Goal: Task Accomplishment & Management: Use online tool/utility

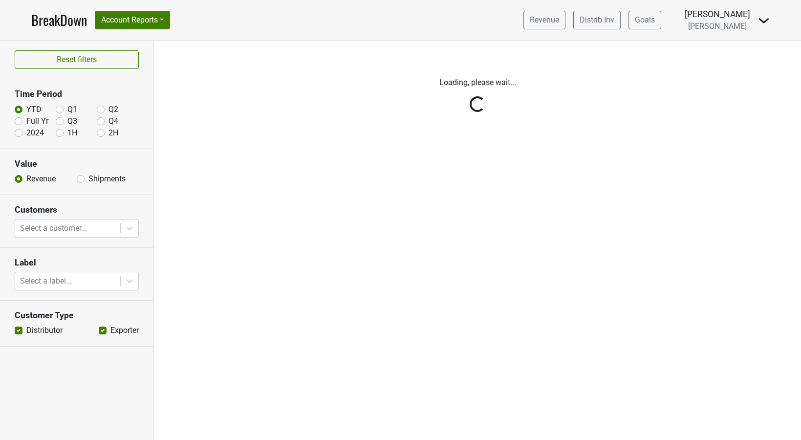
click at [763, 22] on img at bounding box center [764, 21] width 12 height 12
click at [730, 66] on link "Logout" at bounding box center [730, 71] width 77 height 16
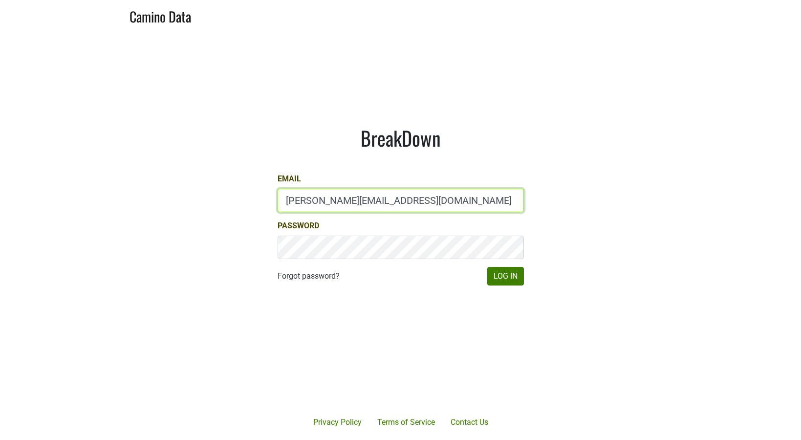
click at [298, 199] on input "[PERSON_NAME][EMAIL_ADDRESS][DOMAIN_NAME]" at bounding box center [401, 200] width 246 height 23
click at [298, 199] on input "BETSY@SLODOWNWINES.COM" at bounding box center [401, 200] width 246 height 23
type input "drewstapp@jonata.com"
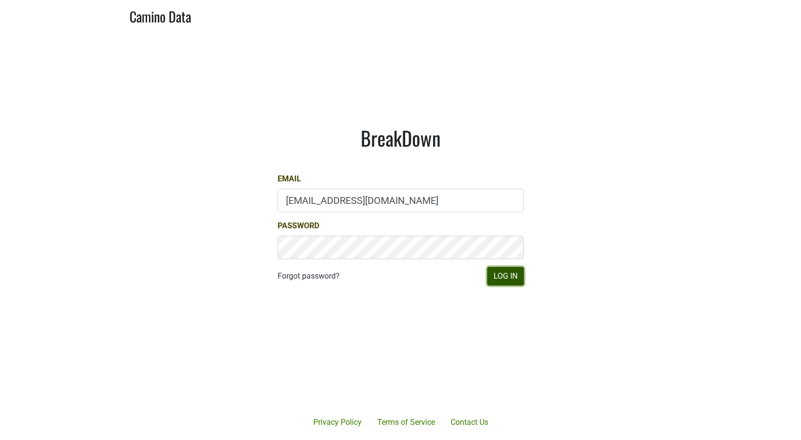
click at [515, 276] on button "Log In" at bounding box center [505, 276] width 37 height 19
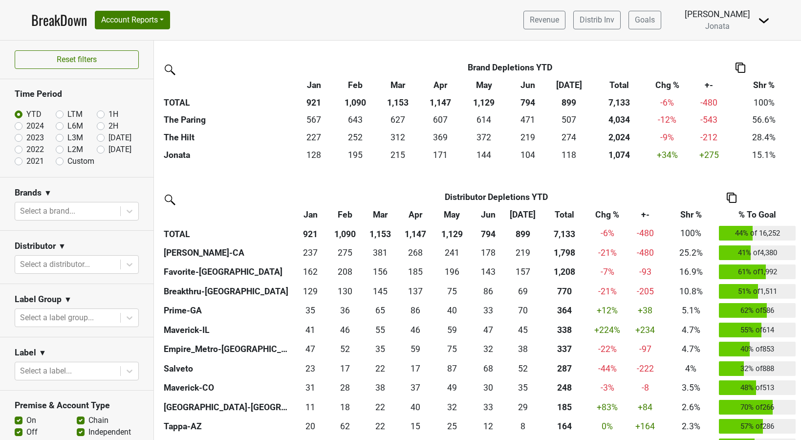
scroll to position [228, 0]
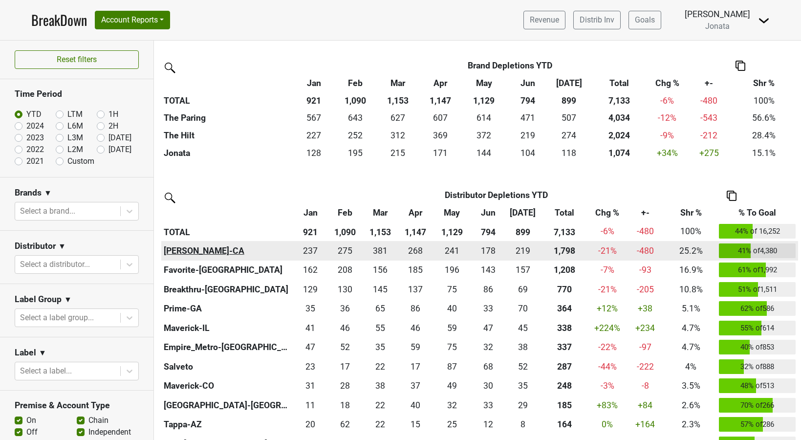
click at [183, 254] on th "Chambers-CA" at bounding box center [227, 251] width 132 height 20
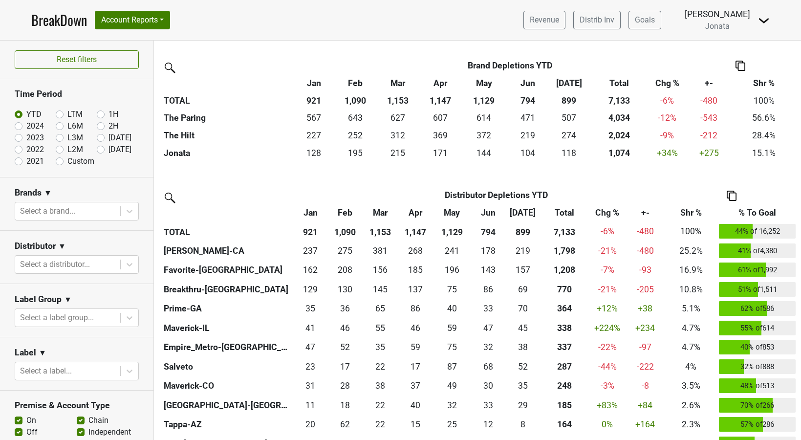
click at [763, 22] on img at bounding box center [764, 21] width 12 height 12
click at [733, 71] on link "Logout" at bounding box center [730, 71] width 77 height 16
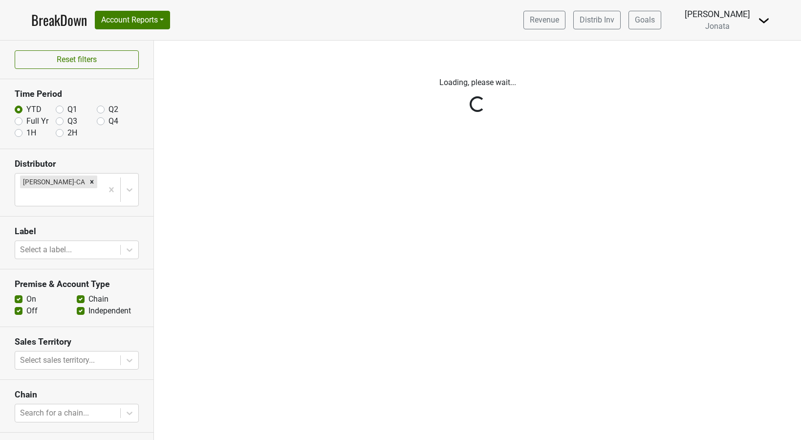
scroll to position [74, 0]
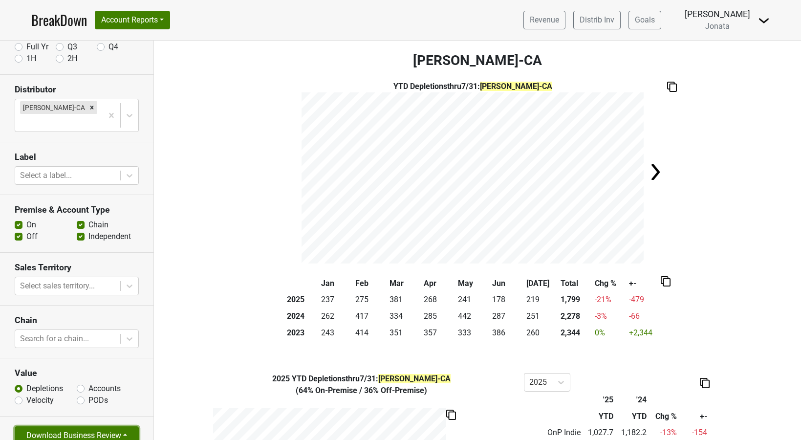
click at [126, 426] on button "Download Business Review" at bounding box center [77, 435] width 124 height 19
click at [82, 390] on link "Tables Only PDF" at bounding box center [68, 398] width 107 height 16
click at [763, 20] on img at bounding box center [764, 21] width 12 height 12
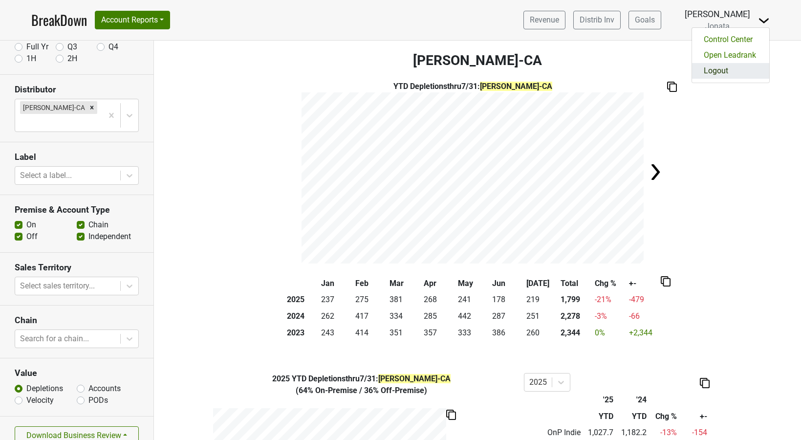
click at [731, 67] on link "Logout" at bounding box center [730, 71] width 77 height 16
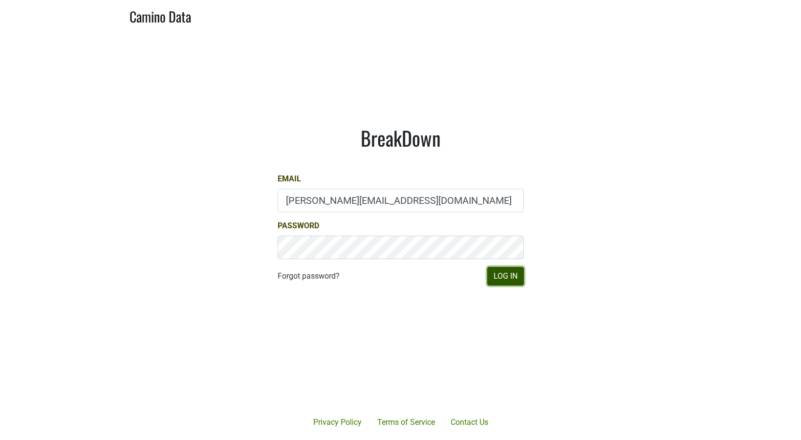
click at [497, 275] on button "Log In" at bounding box center [505, 276] width 37 height 19
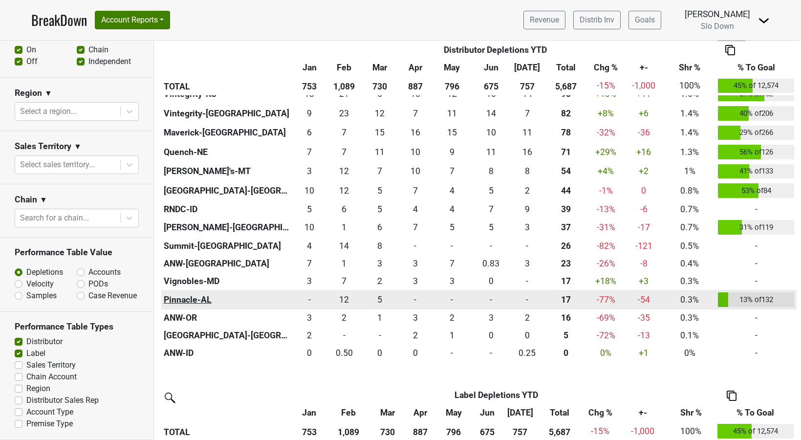
scroll to position [621, 0]
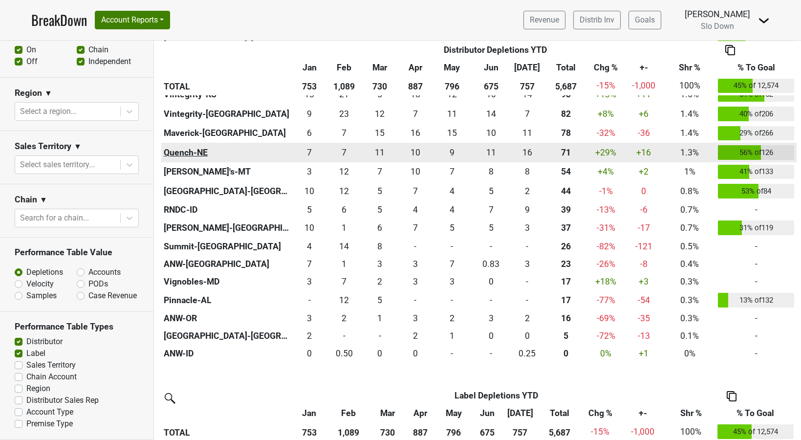
click at [196, 153] on th "Quench-NE" at bounding box center [226, 153] width 131 height 20
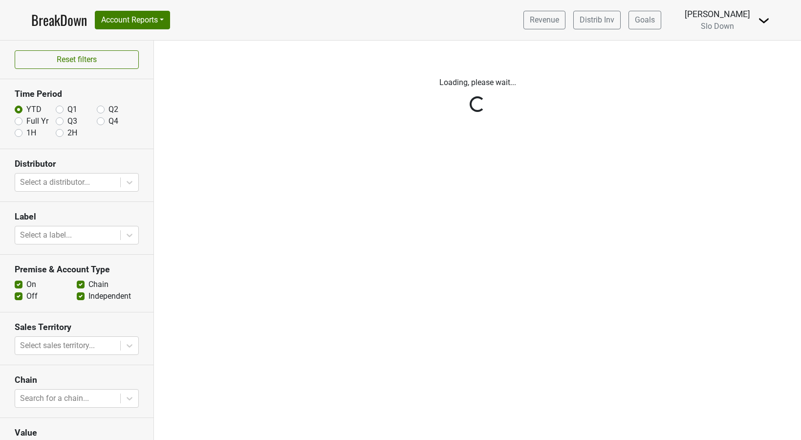
scroll to position [74, 0]
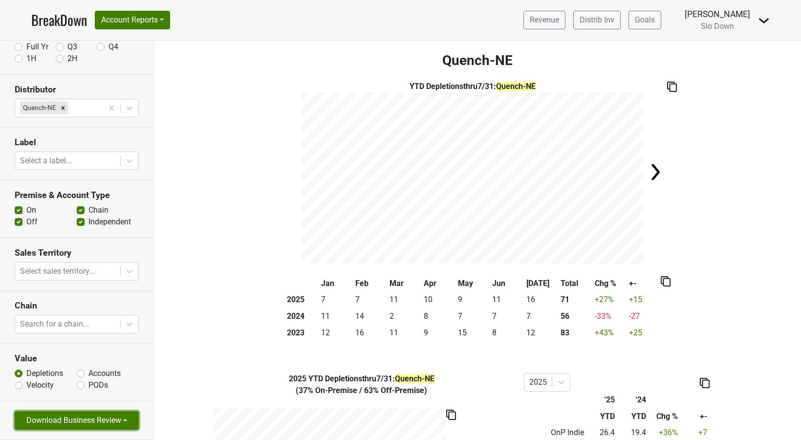
click at [124, 422] on button "Download Business Review" at bounding box center [77, 420] width 124 height 19
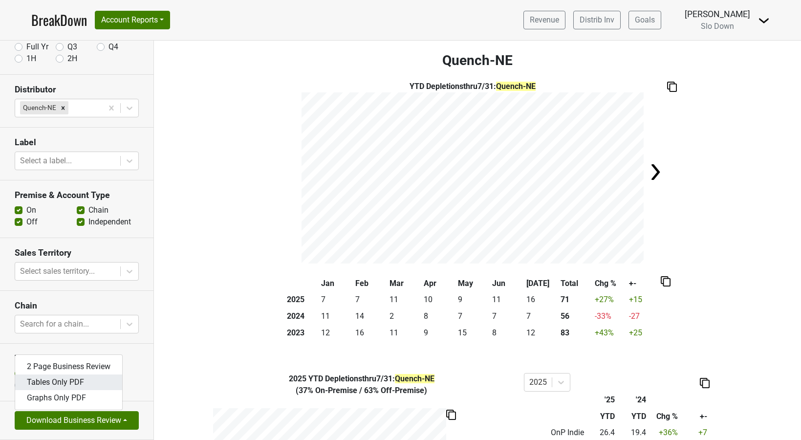
click at [103, 384] on link "Tables Only PDF" at bounding box center [68, 382] width 107 height 16
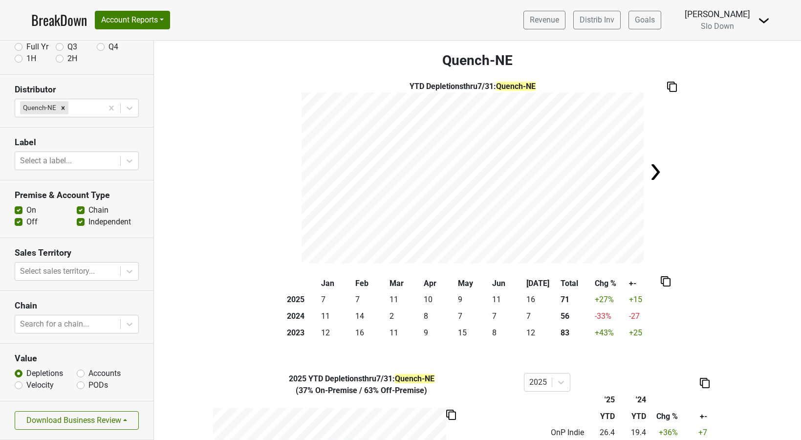
click at [760, 21] on img at bounding box center [764, 21] width 12 height 12
click at [723, 59] on link "Logout" at bounding box center [730, 55] width 77 height 16
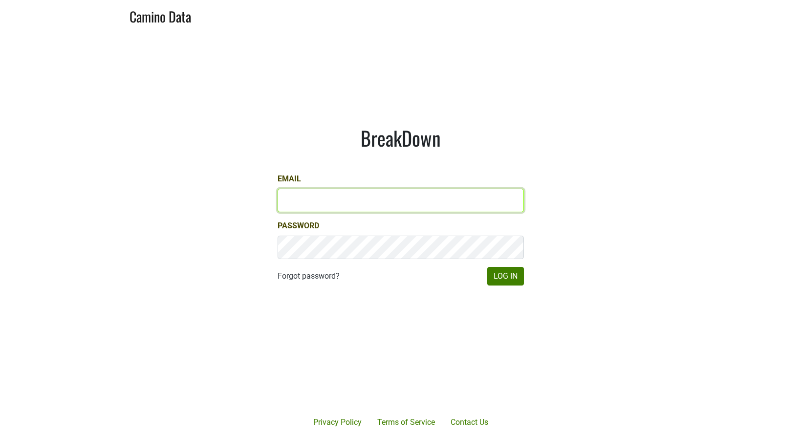
type input "BETSY@SLODOWNWINES.COM"
click at [348, 203] on input "BETSY@SLODOWNWINES.COM" at bounding box center [401, 200] width 246 height 23
type input "m"
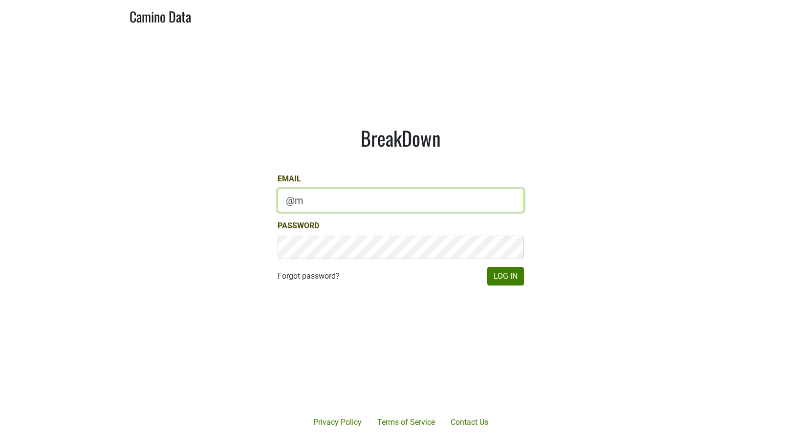
type input "@"
type input "[EMAIL_ADDRESS][DOMAIN_NAME]"
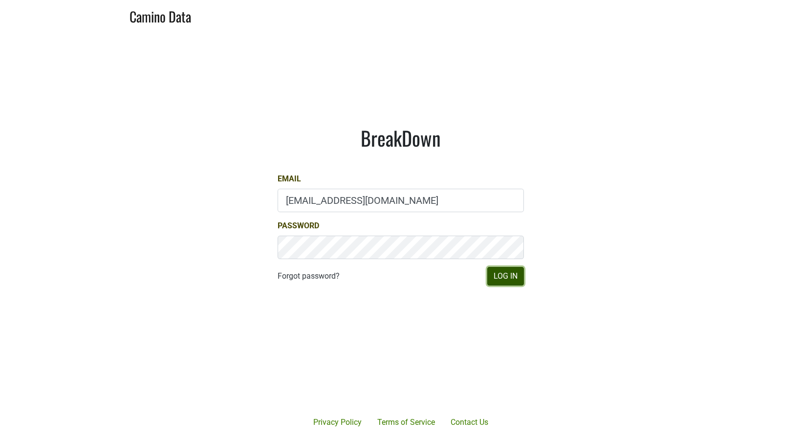
click at [499, 279] on button "Log In" at bounding box center [505, 276] width 37 height 19
click at [511, 272] on button "Log In" at bounding box center [505, 276] width 37 height 19
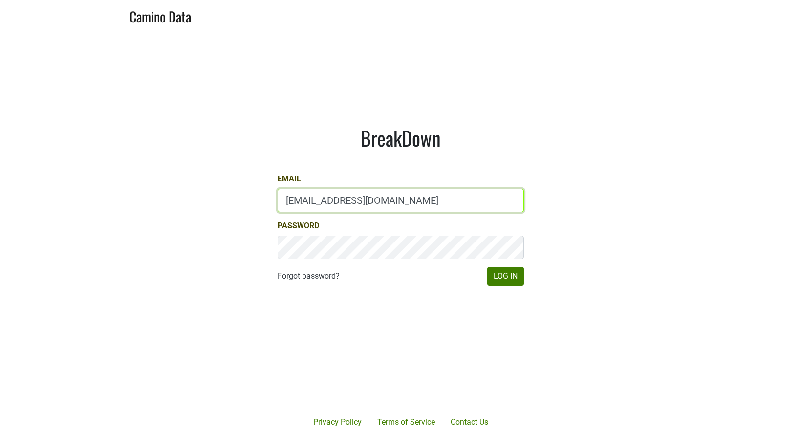
drag, startPoint x: 298, startPoint y: 201, endPoint x: 269, endPoint y: 201, distance: 29.3
click at [269, 201] on div "BreakDown Email [EMAIL_ADDRESS][DOMAIN_NAME] Password Forgot password? Log In" at bounding box center [400, 206] width 293 height 206
type input "m@[DOMAIN_NAME]"
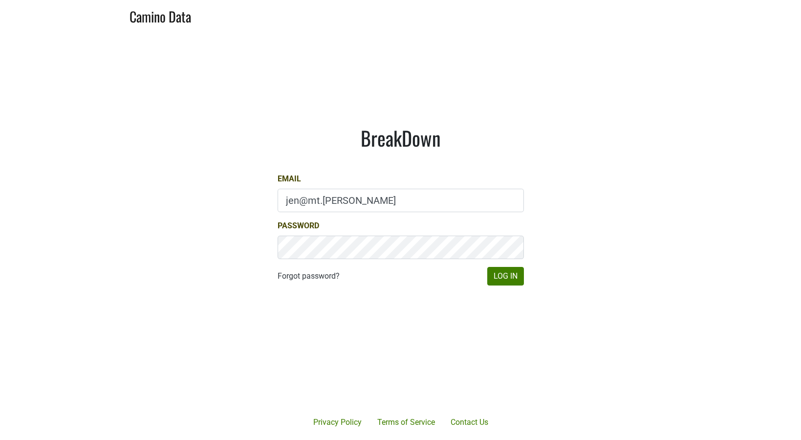
click at [347, 198] on input "jen@mt.winey" at bounding box center [401, 200] width 246 height 23
drag, startPoint x: 299, startPoint y: 200, endPoint x: 254, endPoint y: 202, distance: 45.0
click at [254, 202] on div "BreakDown Email jen@mt.winey Password Forgot password? Log In" at bounding box center [400, 206] width 293 height 206
click at [369, 197] on input "mary@mt.winey" at bounding box center [401, 200] width 246 height 23
type input "mary@mt.wine"
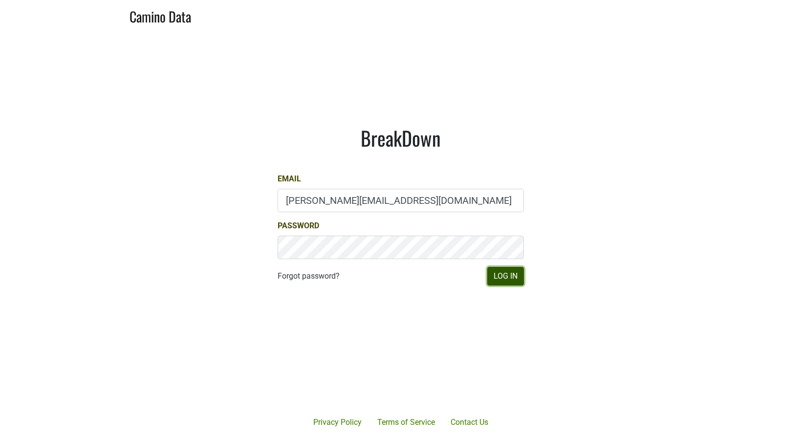
click at [500, 274] on button "Log In" at bounding box center [505, 276] width 37 height 19
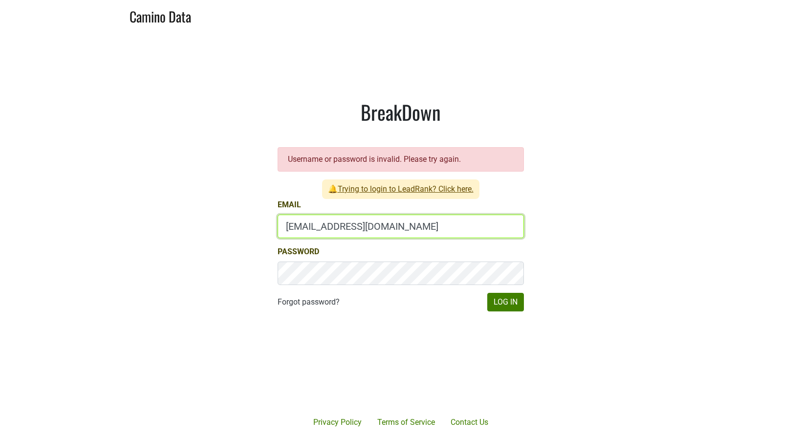
drag, startPoint x: 298, startPoint y: 226, endPoint x: 259, endPoint y: 225, distance: 39.1
click at [259, 225] on div "BreakDown Username or password is invalid. Please try again. 🔔 Trying to login …" at bounding box center [400, 206] width 293 height 258
click at [354, 230] on input "mary@mt.wine" at bounding box center [401, 226] width 246 height 23
drag, startPoint x: 361, startPoint y: 227, endPoint x: 236, endPoint y: 220, distance: 125.3
click at [238, 222] on main "BreakDown Username or password is invalid. Please try again. 🔔 Trying to login …" at bounding box center [400, 205] width 801 height 349
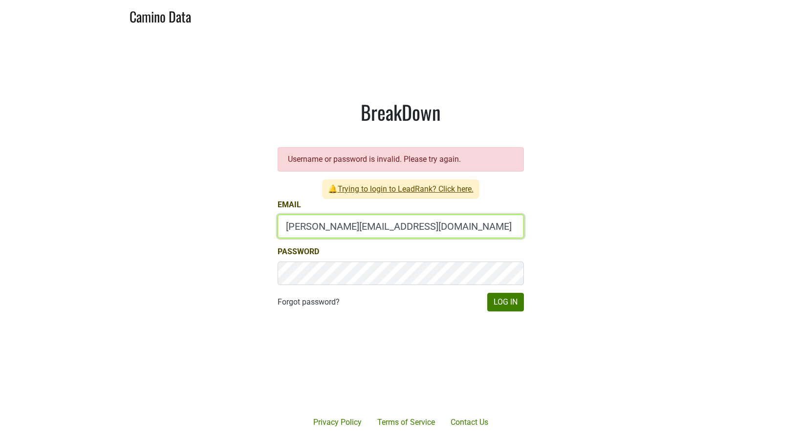
drag, startPoint x: 307, startPoint y: 231, endPoint x: 256, endPoint y: 225, distance: 51.7
click at [256, 225] on div "BreakDown Username or password is invalid. Please try again. 🔔 Trying to login …" at bounding box center [400, 206] width 293 height 258
type input "[EMAIL_ADDRESS][DOMAIN_NAME]"
click at [487, 293] on button "Log In" at bounding box center [505, 302] width 37 height 19
drag, startPoint x: 343, startPoint y: 223, endPoint x: 248, endPoint y: 219, distance: 94.9
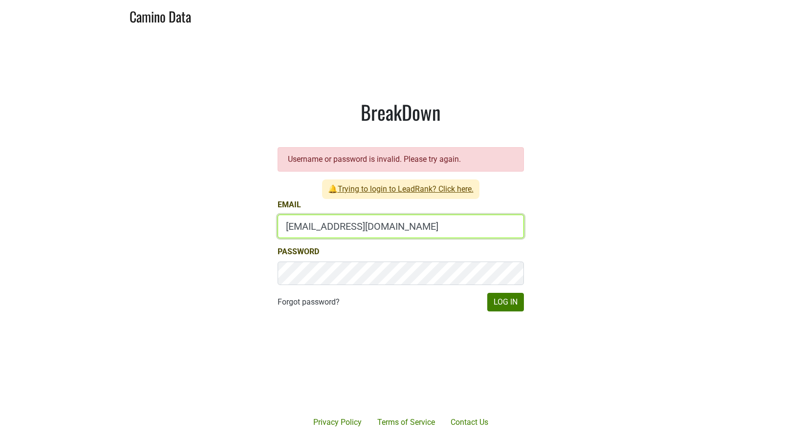
click at [248, 219] on main "BreakDown Username or password is invalid. Please try again. 🔔 Trying to login …" at bounding box center [400, 205] width 801 height 349
paste input "depletions"
type input "[EMAIL_ADDRESS][DOMAIN_NAME]"
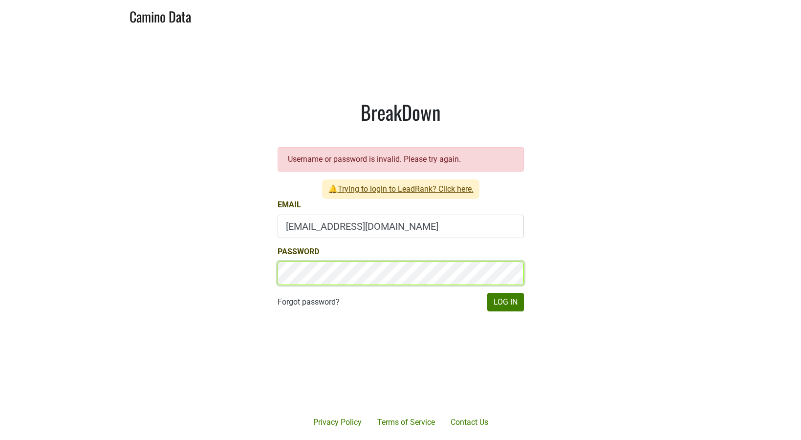
click at [234, 254] on main "BreakDown Username or password is invalid. Please try again. 🔔 Trying to login …" at bounding box center [400, 205] width 801 height 349
click at [208, 262] on main "BreakDown Username or password is invalid. Please try again. 🔔 Trying to login …" at bounding box center [400, 205] width 801 height 349
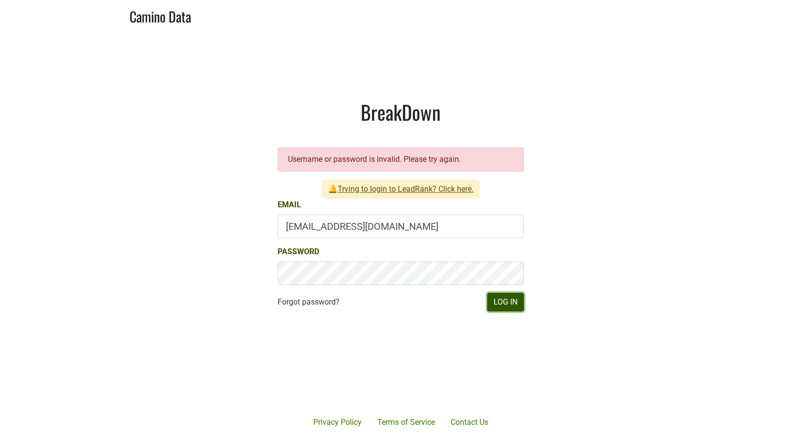
click at [506, 309] on button "Log In" at bounding box center [505, 302] width 37 height 19
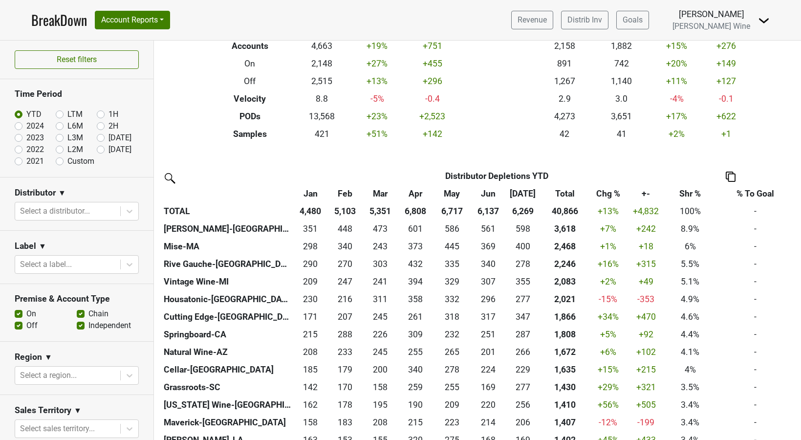
scroll to position [35, 0]
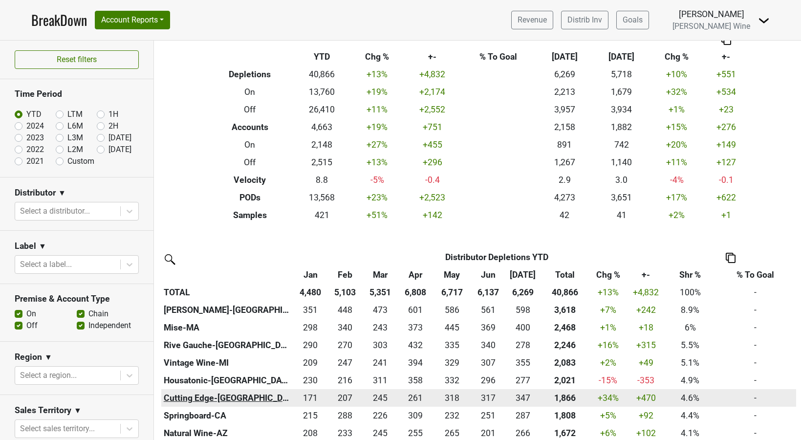
click at [187, 401] on th "Cutting Edge-[GEOGRAPHIC_DATA]" at bounding box center [227, 398] width 132 height 18
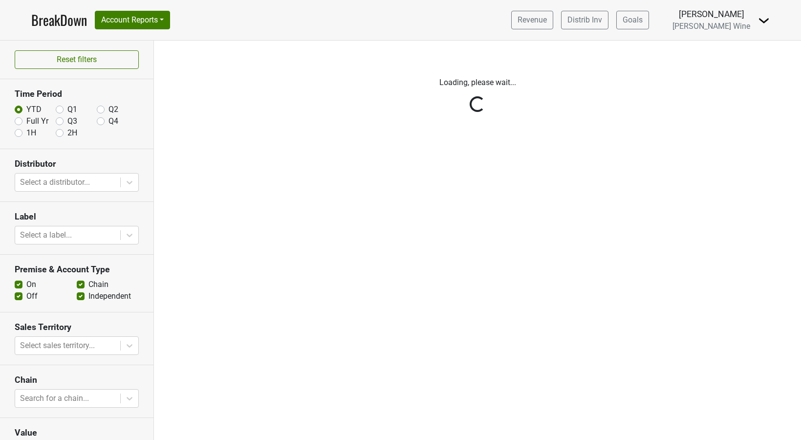
scroll to position [74, 0]
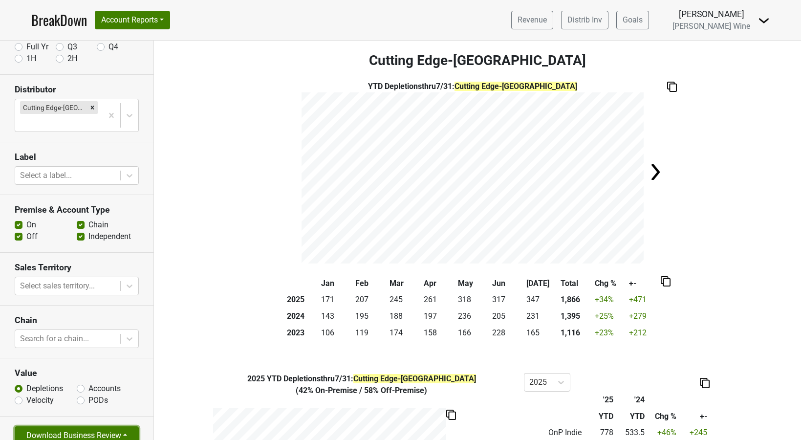
click at [116, 426] on button "Download Business Review" at bounding box center [77, 435] width 124 height 19
click at [84, 390] on link "Tables Only PDF" at bounding box center [68, 398] width 107 height 16
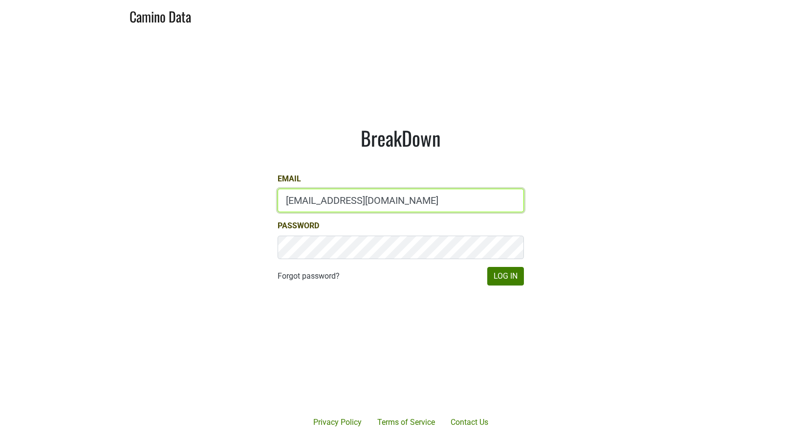
click at [295, 198] on input "[EMAIL_ADDRESS][DOMAIN_NAME]" at bounding box center [401, 200] width 246 height 23
type input "[PERSON_NAME][EMAIL_ADDRESS][DOMAIN_NAME]"
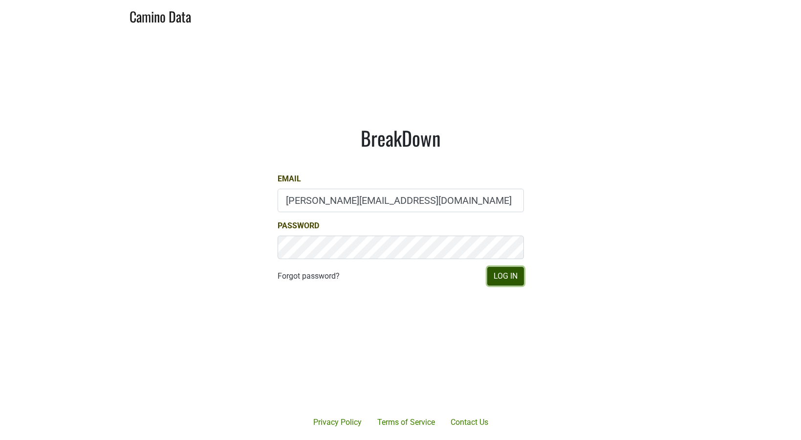
click at [494, 274] on button "Log In" at bounding box center [505, 276] width 37 height 19
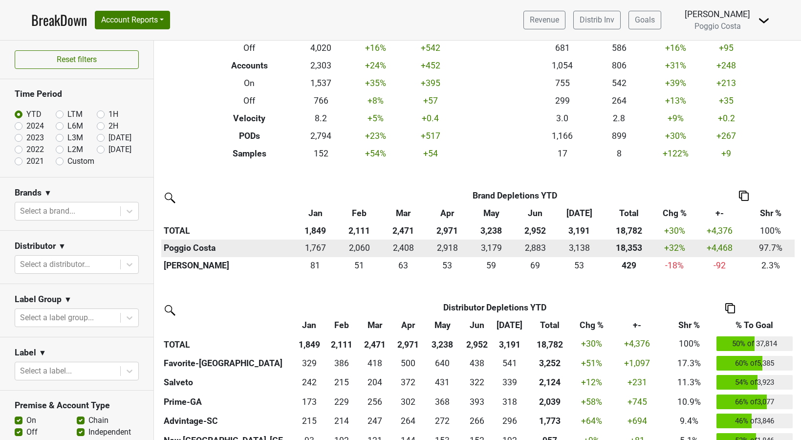
scroll to position [101, 0]
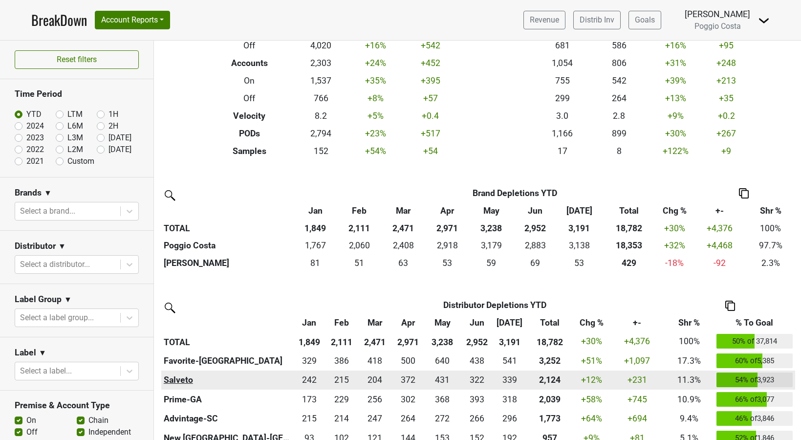
click at [188, 379] on th "Salveto" at bounding box center [227, 380] width 132 height 20
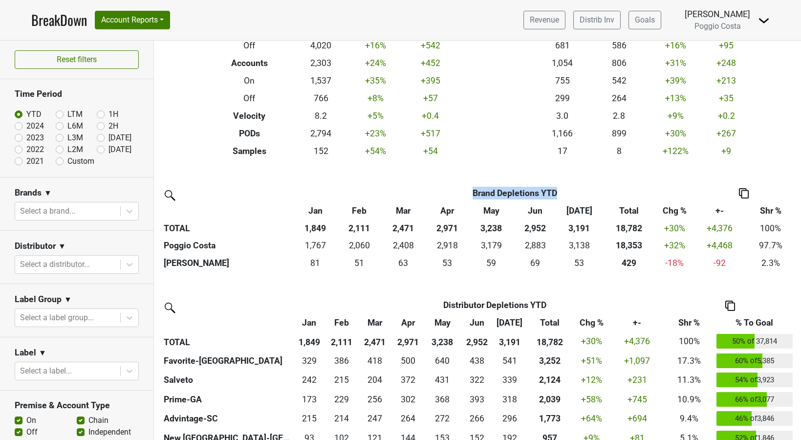
drag, startPoint x: 559, startPoint y: 192, endPoint x: 458, endPoint y: 190, distance: 100.2
click at [458, 190] on th "Brand Depletions YTD" at bounding box center [515, 193] width 356 height 18
click at [458, 177] on div "Filters Breakdown Type YTD Chg % +- % To Goal Jul ‘25 Jul ‘24 Chg % +- Depletio…" at bounding box center [477, 240] width 647 height 399
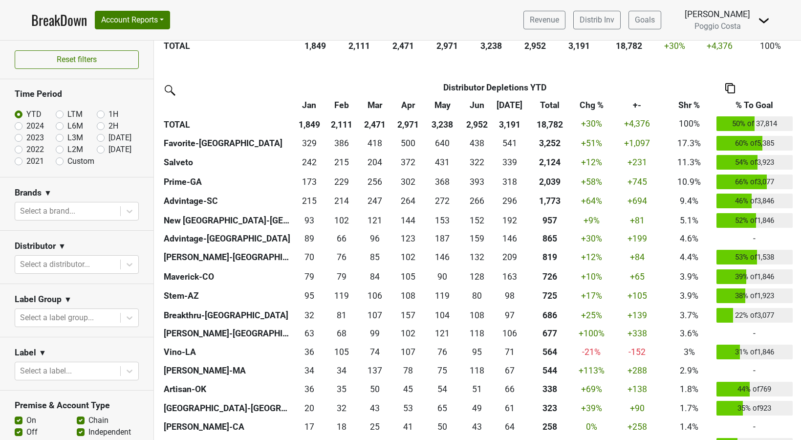
scroll to position [0, 0]
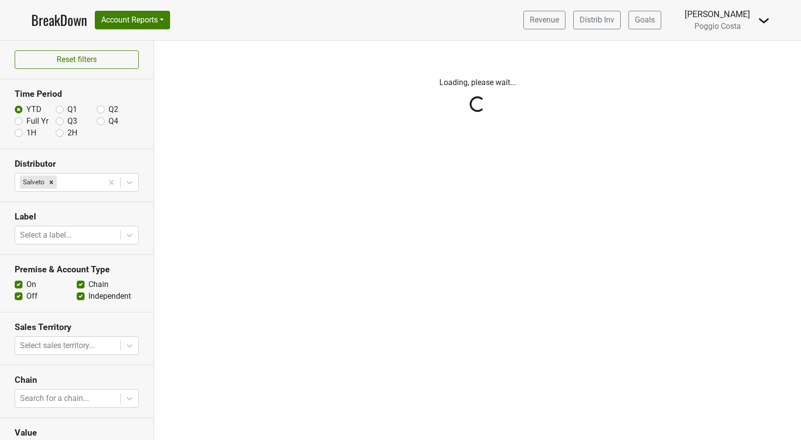
scroll to position [74, 0]
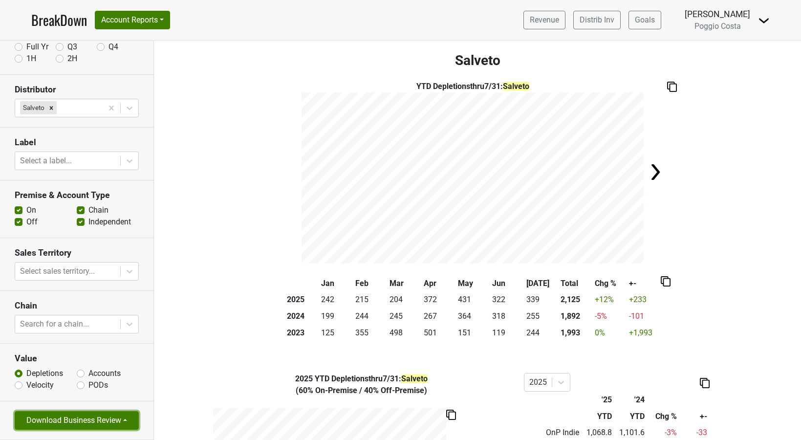
click at [103, 418] on button "Download Business Review" at bounding box center [77, 420] width 124 height 19
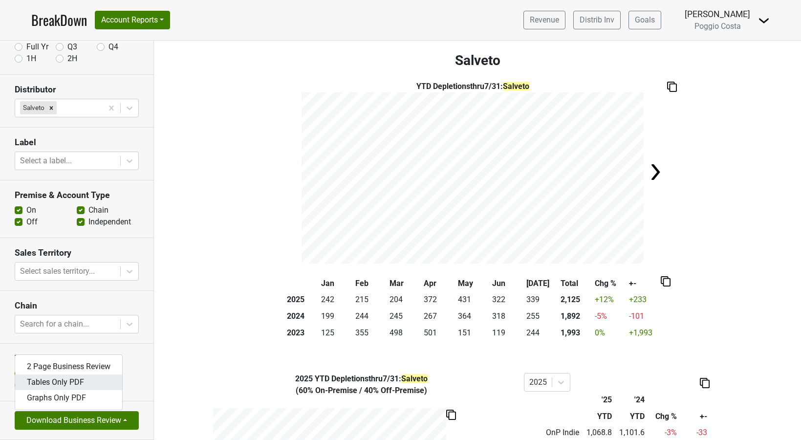
click at [70, 381] on link "Tables Only PDF" at bounding box center [68, 382] width 107 height 16
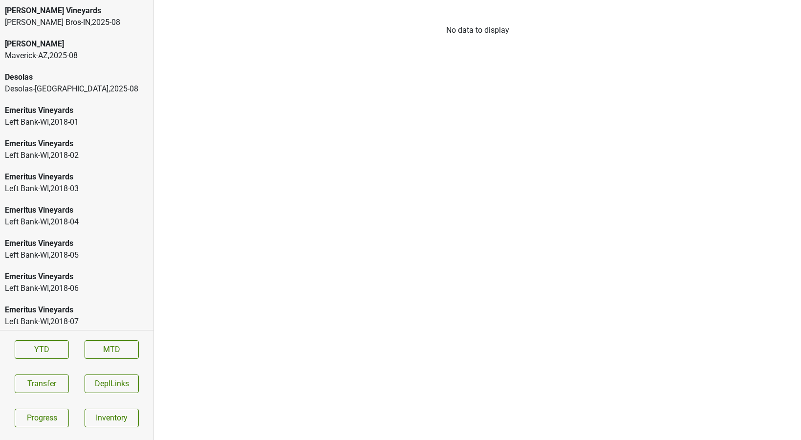
click at [78, 20] on div "Johnson Bros-IN , 2025 - 08" at bounding box center [77, 23] width 144 height 12
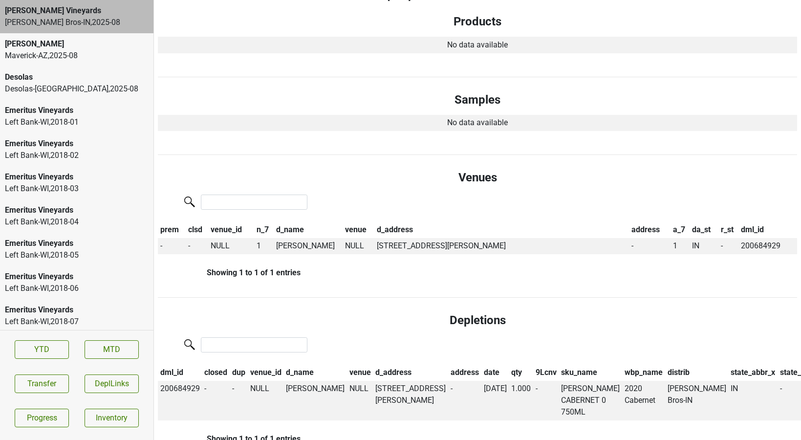
scroll to position [280, 0]
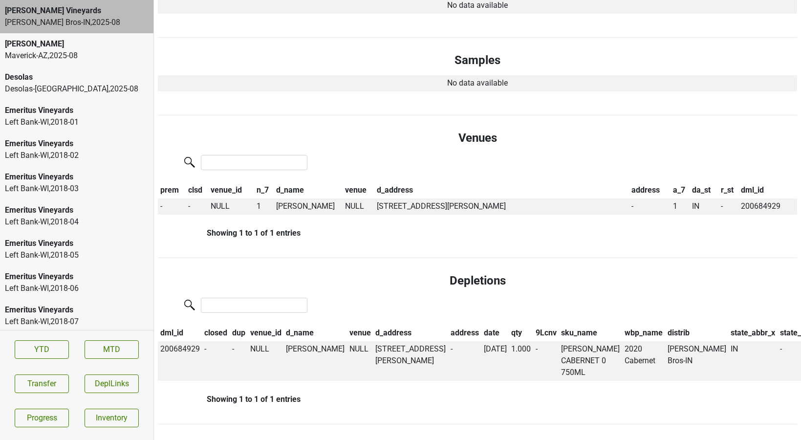
click at [49, 58] on div "Maverick-AZ , 2025 - 08" at bounding box center [77, 56] width 144 height 12
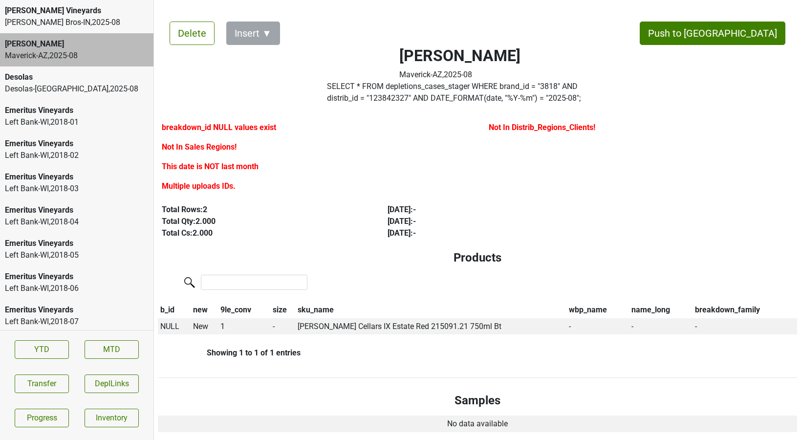
click at [48, 85] on div "Desolas-TX , 2025 - 08" at bounding box center [77, 89] width 144 height 12
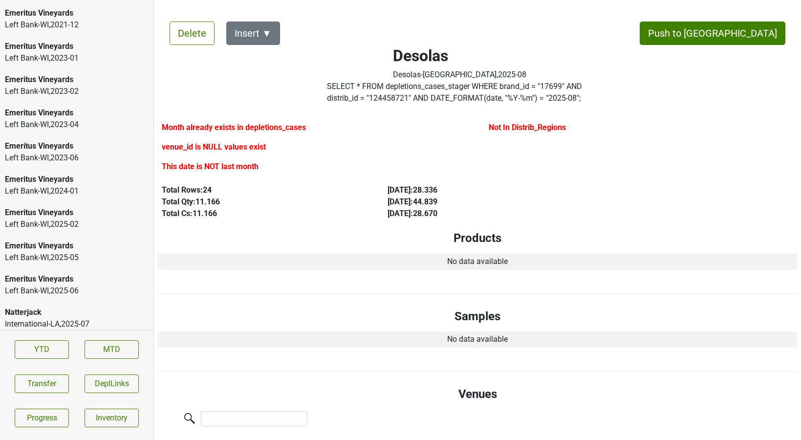
scroll to position [1664, 0]
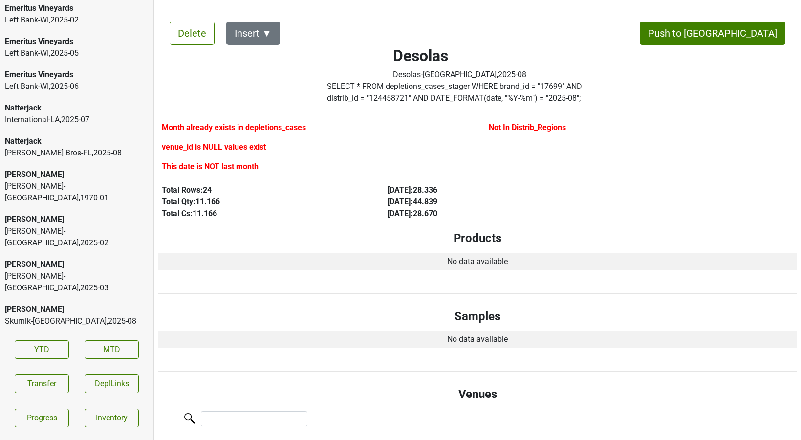
click at [71, 149] on div "Johnson Bros-FL , 2025 - 08" at bounding box center [77, 153] width 144 height 12
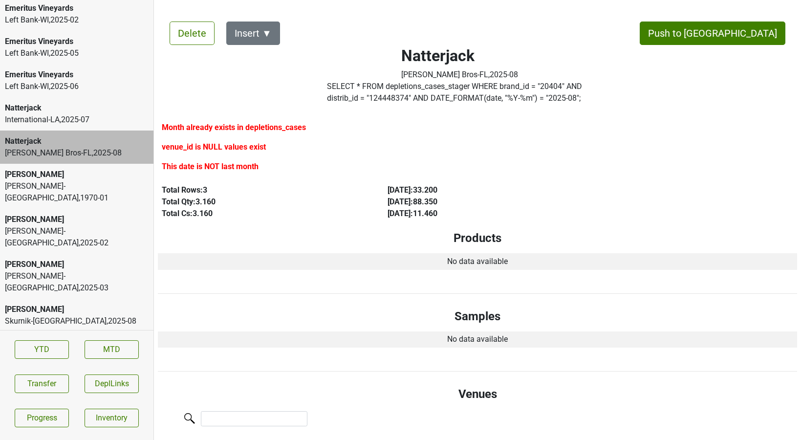
click at [67, 113] on div "Natterjack" at bounding box center [77, 108] width 144 height 12
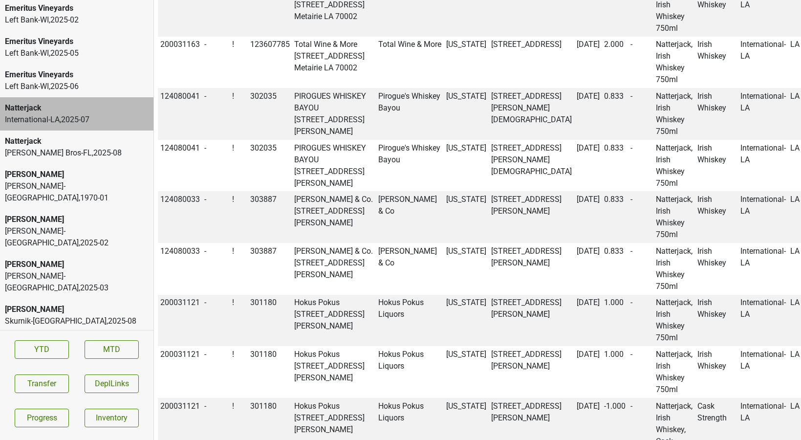
scroll to position [0, 0]
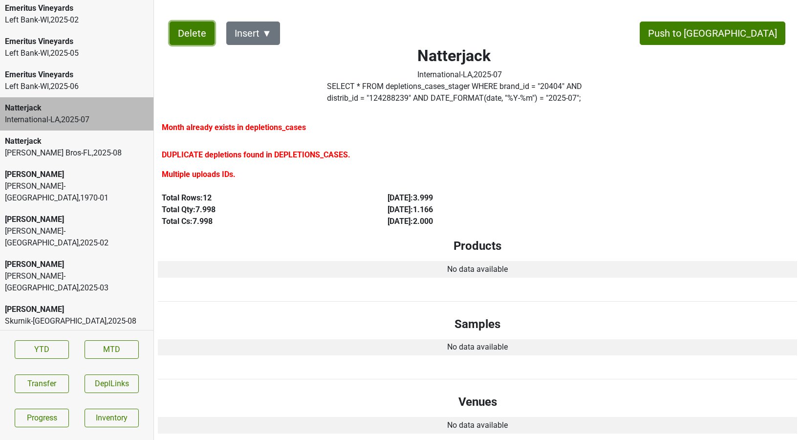
click at [190, 34] on button "Delete" at bounding box center [192, 33] width 45 height 23
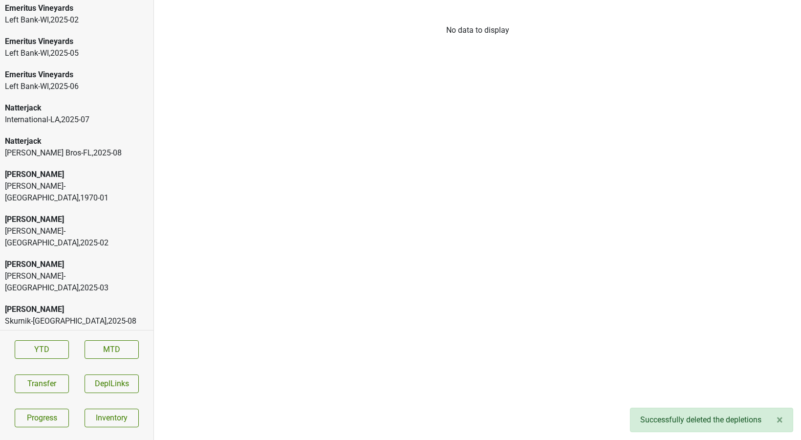
scroll to position [1631, 0]
click at [77, 148] on div "Johnson Bros-FL , 2025 - 08" at bounding box center [77, 153] width 144 height 12
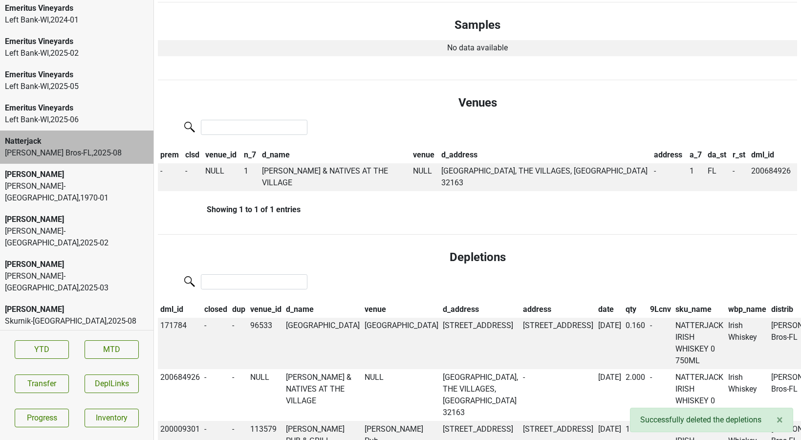
scroll to position [292, 0]
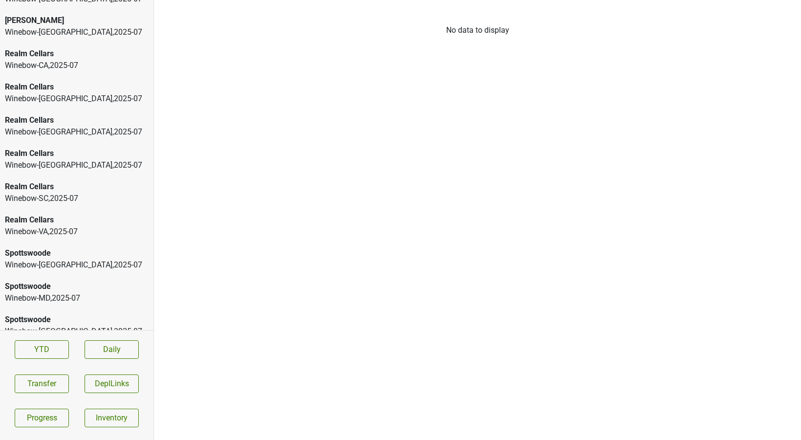
scroll to position [203, 0]
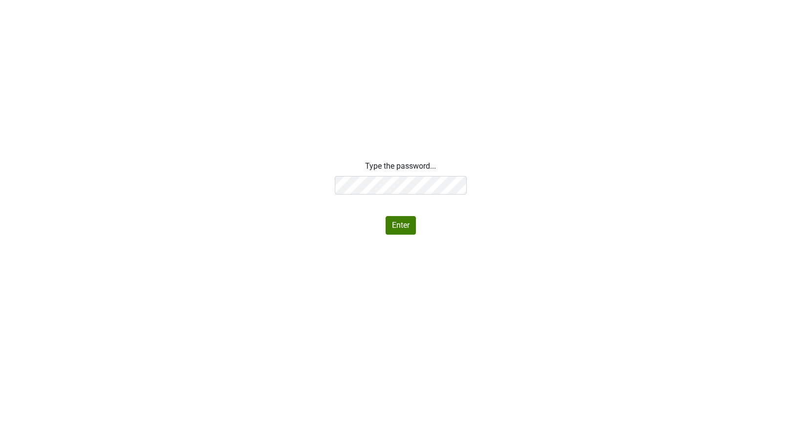
click at [274, 183] on div "Type the password... Enter" at bounding box center [400, 197] width 801 height 74
click at [314, 182] on div "Type the password... Your password is invalid. Please try again. Enter" at bounding box center [400, 197] width 801 height 74
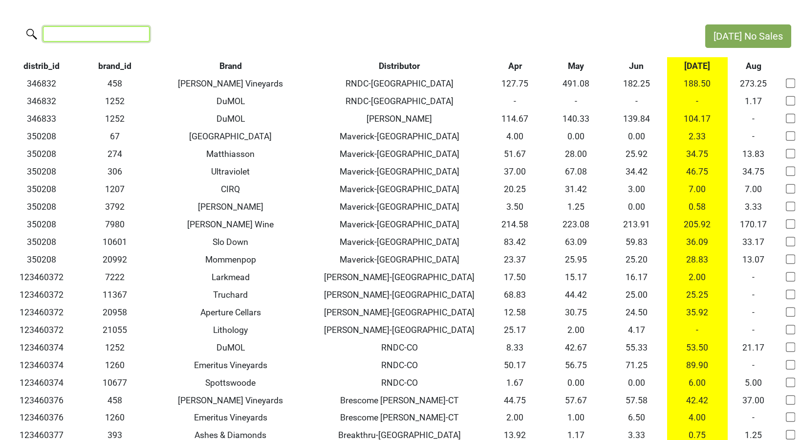
click at [63, 34] on input "search" at bounding box center [96, 33] width 107 height 15
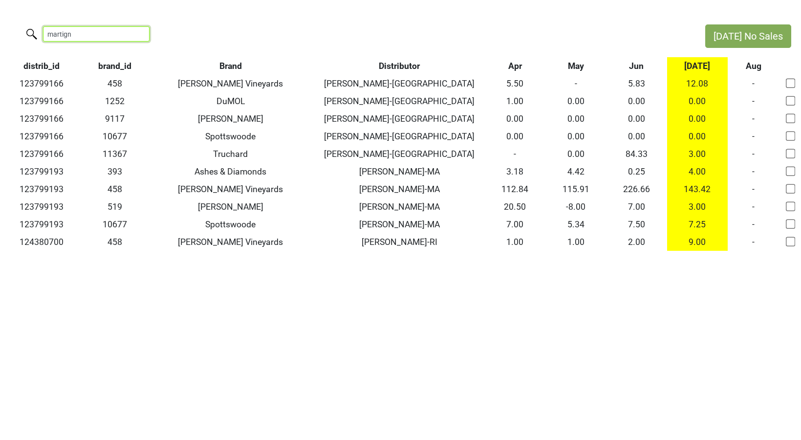
type input "martign"
click at [218, 63] on th "Brand" at bounding box center [230, 66] width 167 height 18
